Goal: Check status: Check status

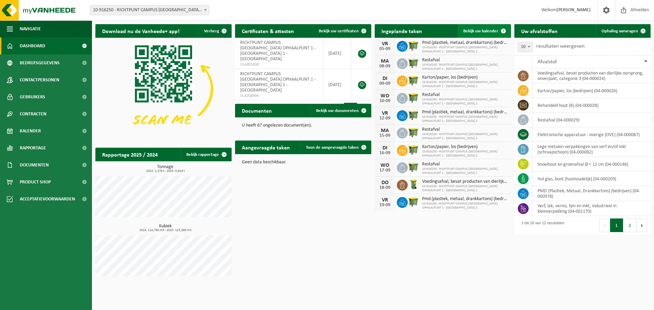
click at [487, 32] on span "Bekijk uw kalender" at bounding box center [480, 31] width 35 height 4
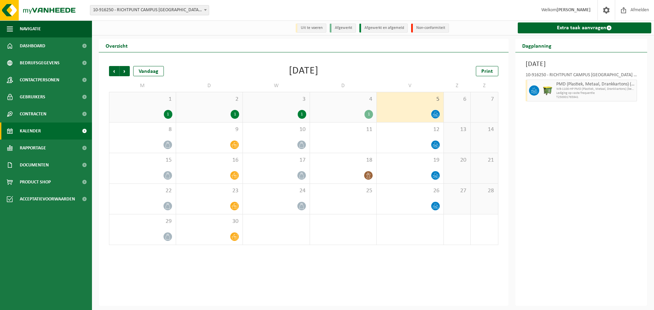
click at [159, 106] on div "1 1" at bounding box center [142, 107] width 66 height 30
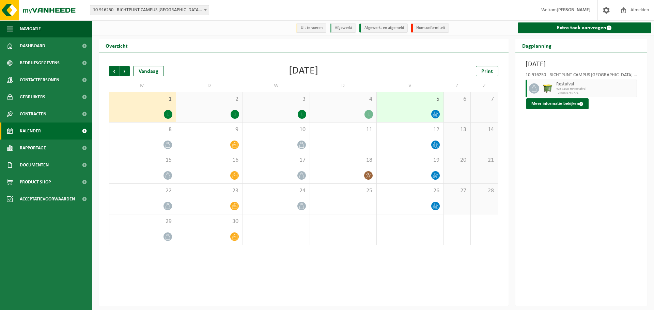
click at [205, 107] on div "2 1" at bounding box center [209, 107] width 67 height 30
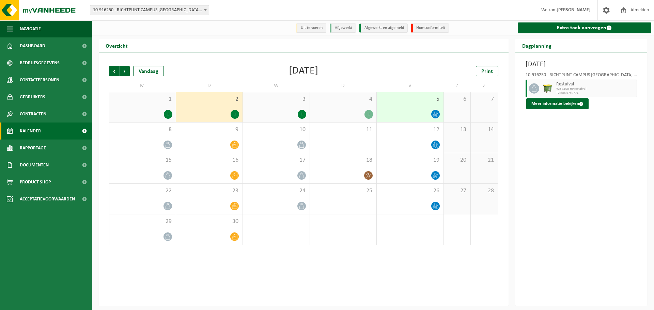
click at [263, 103] on span "3" at bounding box center [276, 99] width 60 height 7
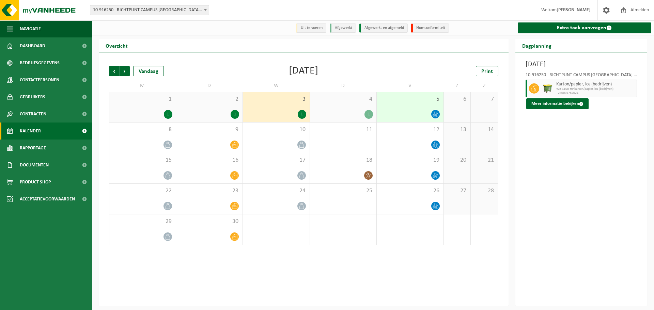
click at [333, 106] on div "4 1" at bounding box center [343, 107] width 67 height 30
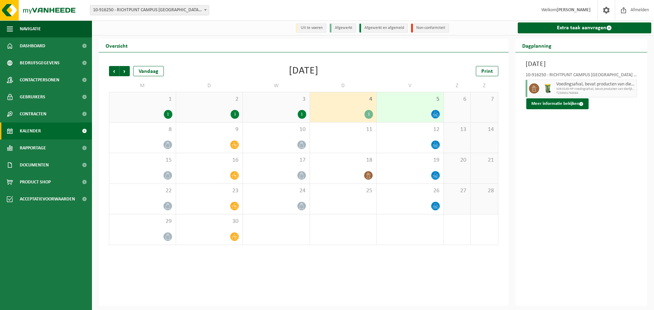
click at [402, 107] on div "5" at bounding box center [410, 107] width 67 height 30
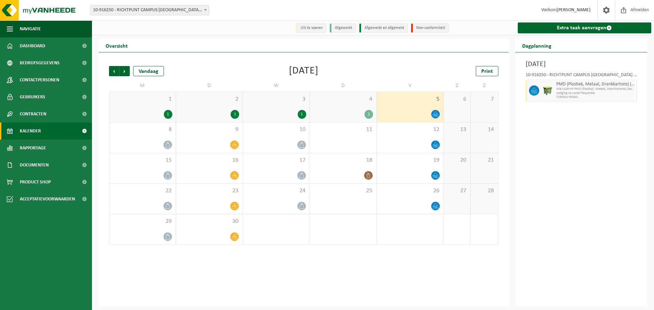
click at [331, 115] on div "1" at bounding box center [343, 114] width 60 height 9
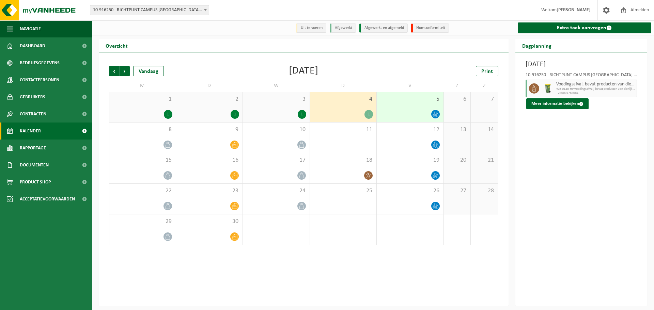
click at [232, 115] on div "1" at bounding box center [235, 114] width 9 height 9
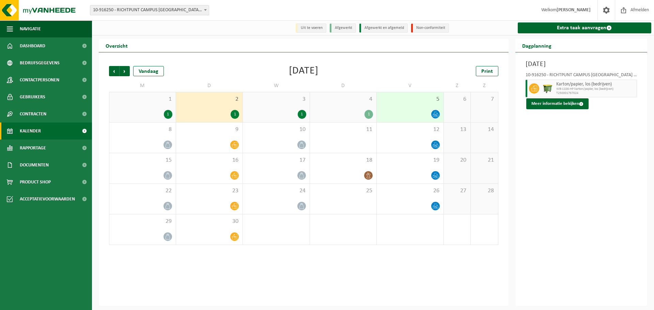
click at [165, 115] on div "1" at bounding box center [168, 114] width 9 height 9
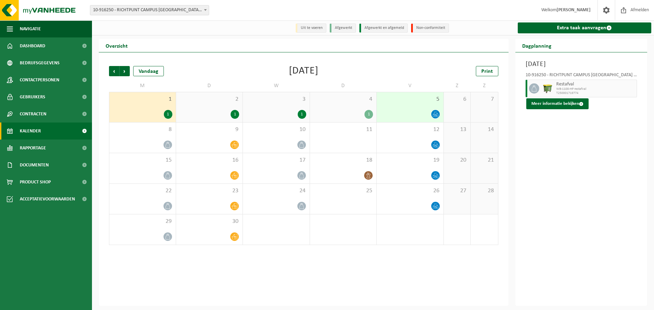
click at [170, 114] on div "1" at bounding box center [168, 114] width 9 height 9
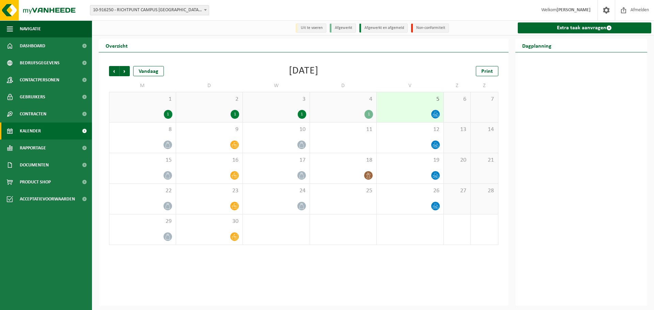
click at [170, 114] on div "1" at bounding box center [168, 114] width 9 height 9
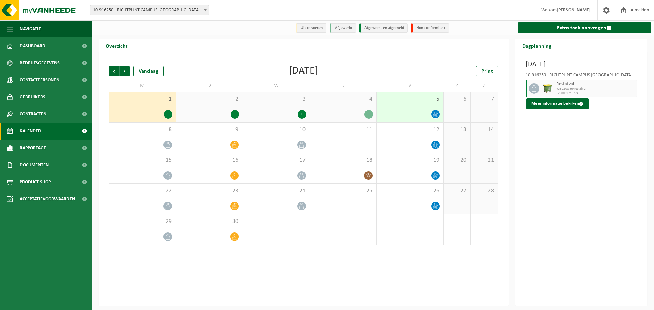
click at [234, 114] on div "1" at bounding box center [235, 114] width 9 height 9
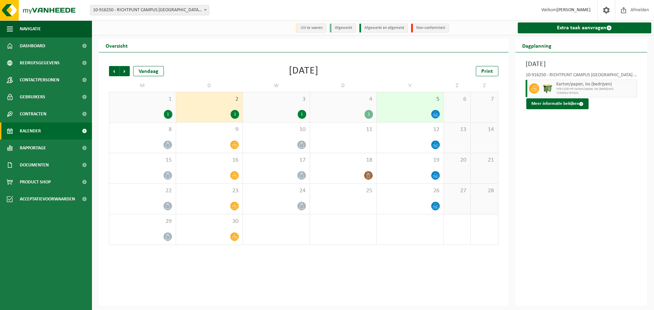
click at [301, 114] on div "1" at bounding box center [302, 114] width 9 height 9
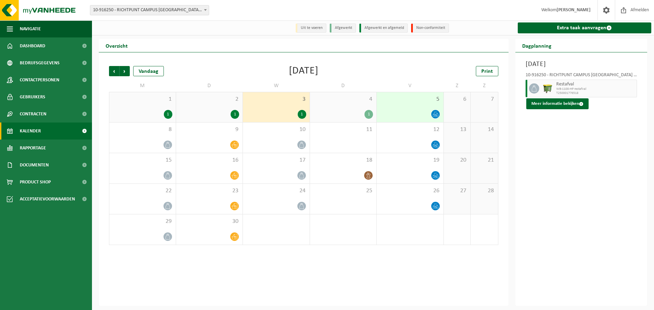
click at [367, 113] on div "1" at bounding box center [368, 114] width 9 height 9
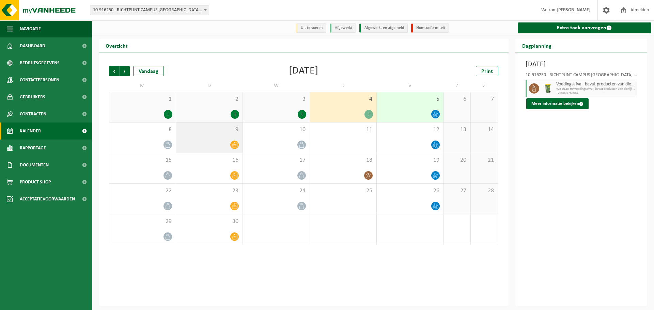
click at [235, 145] on icon at bounding box center [235, 144] width 6 height 5
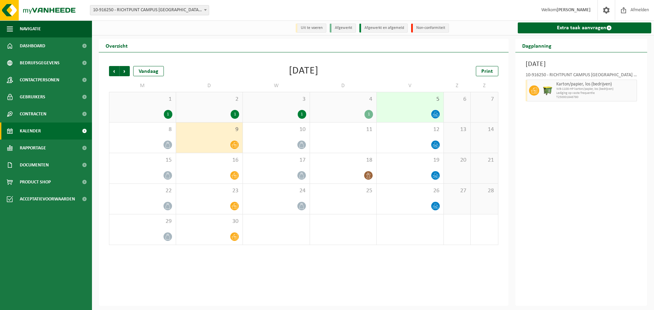
click at [299, 258] on div "Vorige Volgende Vandaag [DATE] Print M D W D V Z Z 1 1 2 1 3 1 4 1 5 6 7 8 9 10…" at bounding box center [304, 179] width 410 height 254
